Goal: Information Seeking & Learning: Check status

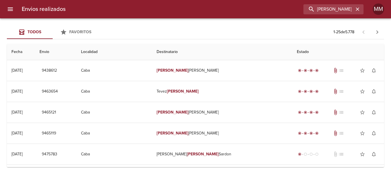
click at [357, 7] on icon "button" at bounding box center [357, 9] width 6 height 6
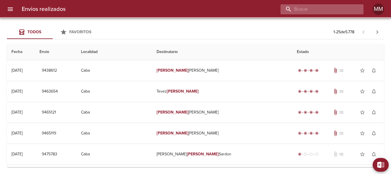
click at [333, 8] on input "buscar" at bounding box center [316, 9] width 73 height 10
paste input "/9455182"
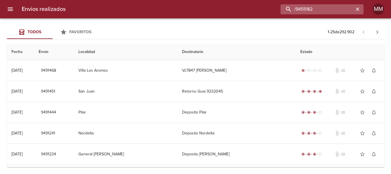
click at [298, 11] on input "/9455182" at bounding box center [316, 9] width 73 height 10
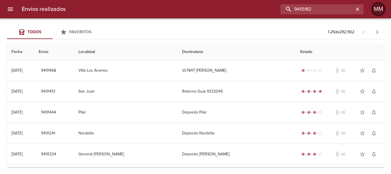
type input "9455182"
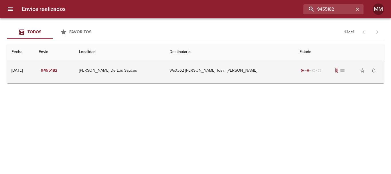
click at [164, 65] on td "[PERSON_NAME] De Los Sauces" at bounding box center [119, 70] width 90 height 21
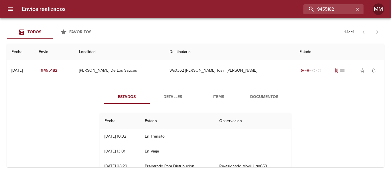
scroll to position [29, 0]
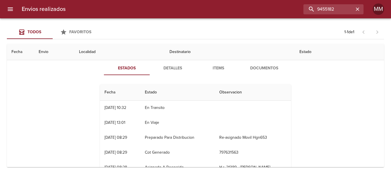
click at [170, 72] on button "Detalles" at bounding box center [173, 68] width 46 height 14
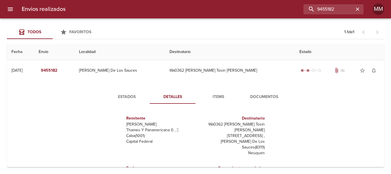
scroll to position [14, 0]
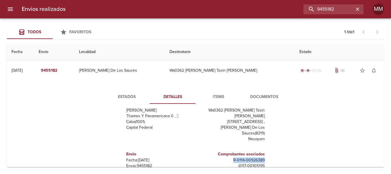
drag, startPoint x: 226, startPoint y: 148, endPoint x: 265, endPoint y: 150, distance: 39.3
click at [265, 150] on div "Remitente Wamaro [PERSON_NAME] Y Panamericana 0 ,   Caba ( 1001 ) Capital Feder…" at bounding box center [196, 165] width 196 height 114
copy p "R - 0114 - 00926389"
